Goal: Transaction & Acquisition: Subscribe to service/newsletter

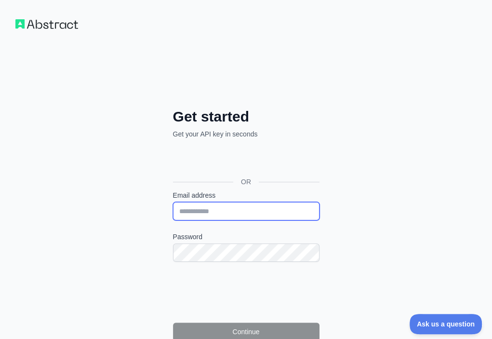
click at [173, 202] on input "Email address" at bounding box center [246, 211] width 146 height 18
paste input "**********"
type input "**********"
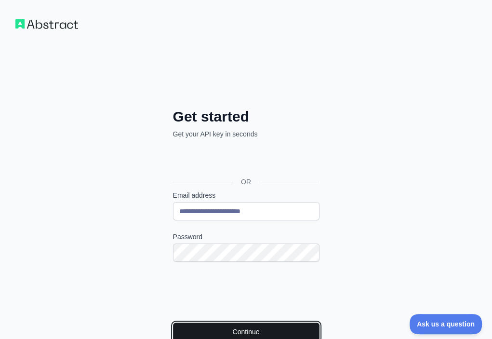
click at [173, 322] on button "Continue" at bounding box center [246, 331] width 146 height 18
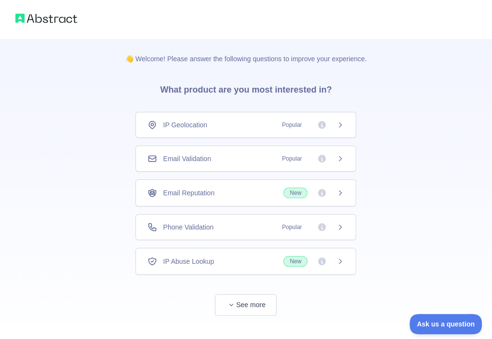
click at [243, 158] on div "Email Validation Popular" at bounding box center [245, 159] width 197 height 10
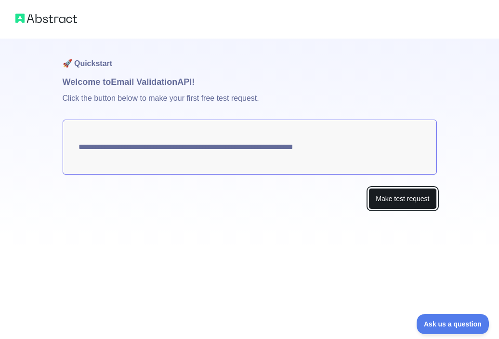
click at [398, 195] on button "Make test request" at bounding box center [403, 199] width 68 height 22
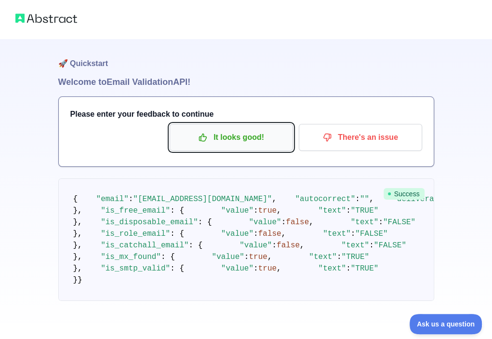
click at [199, 135] on icon "button" at bounding box center [203, 137] width 10 height 10
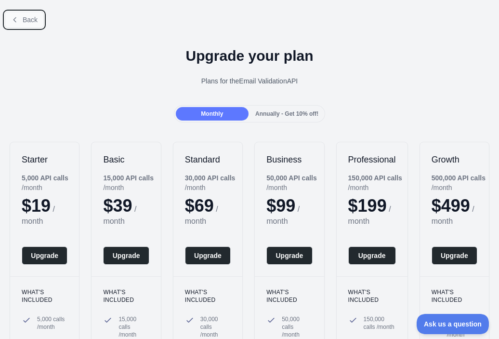
click at [33, 24] on span "Back" at bounding box center [30, 20] width 15 height 8
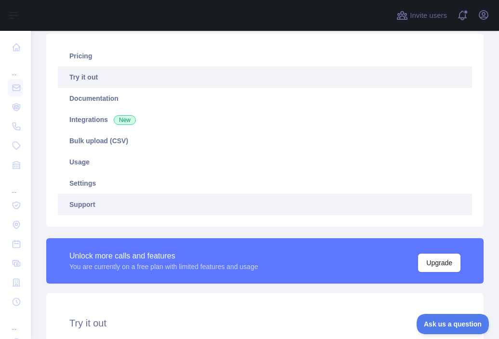
scroll to position [145, 0]
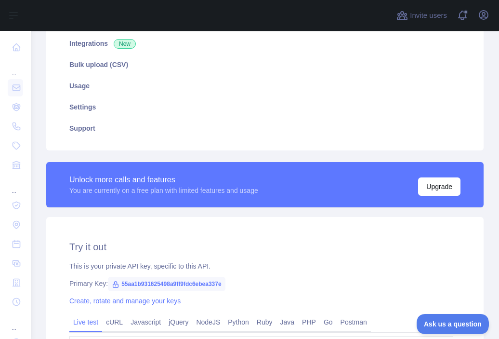
click at [185, 279] on span "55aa1b931625498a9ff9fdc6ebea337e" at bounding box center [167, 284] width 118 height 14
copy span "55aa1b931625498a9ff9fdc6ebea337e"
